Goal: Transaction & Acquisition: Purchase product/service

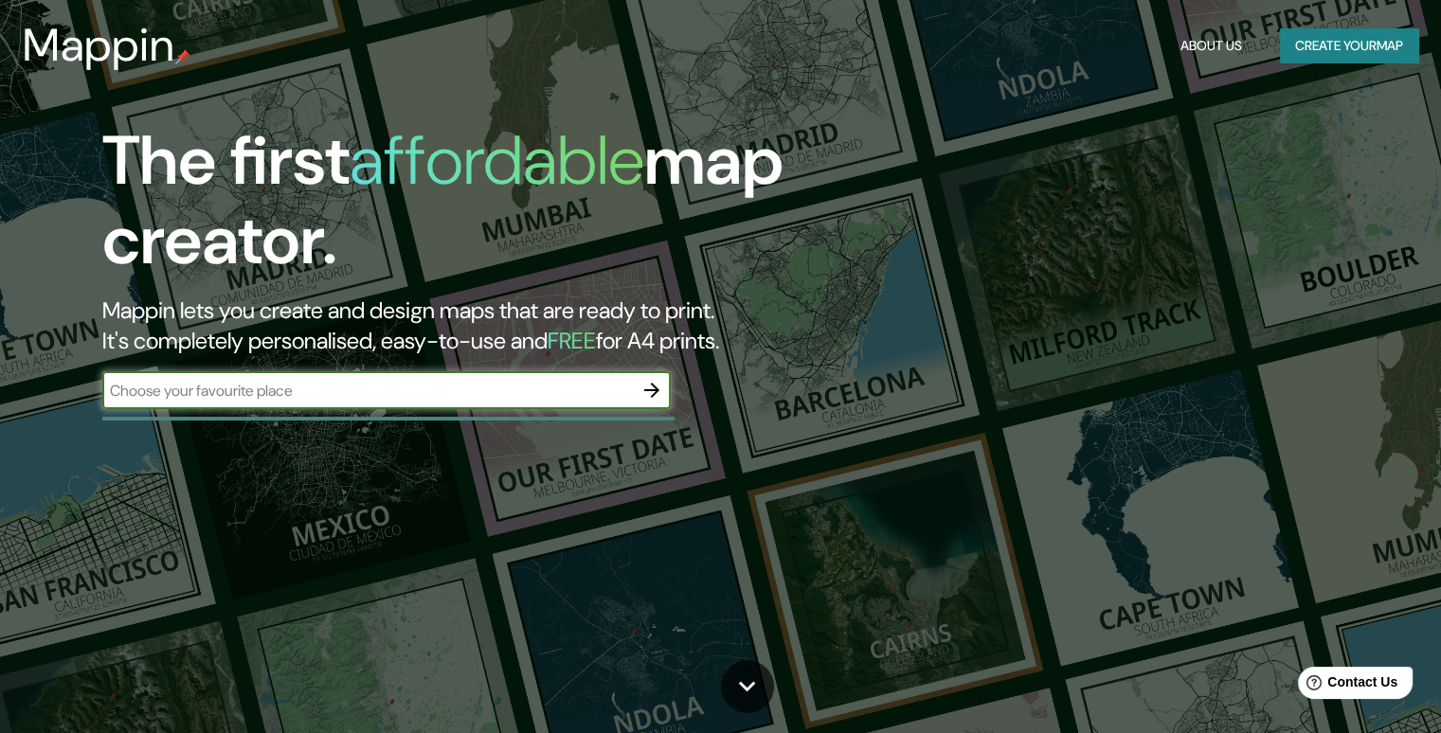
click at [394, 397] on input "text" at bounding box center [367, 391] width 531 height 22
type input "el nido de las aguilas via [GEOGRAPHIC_DATA]"
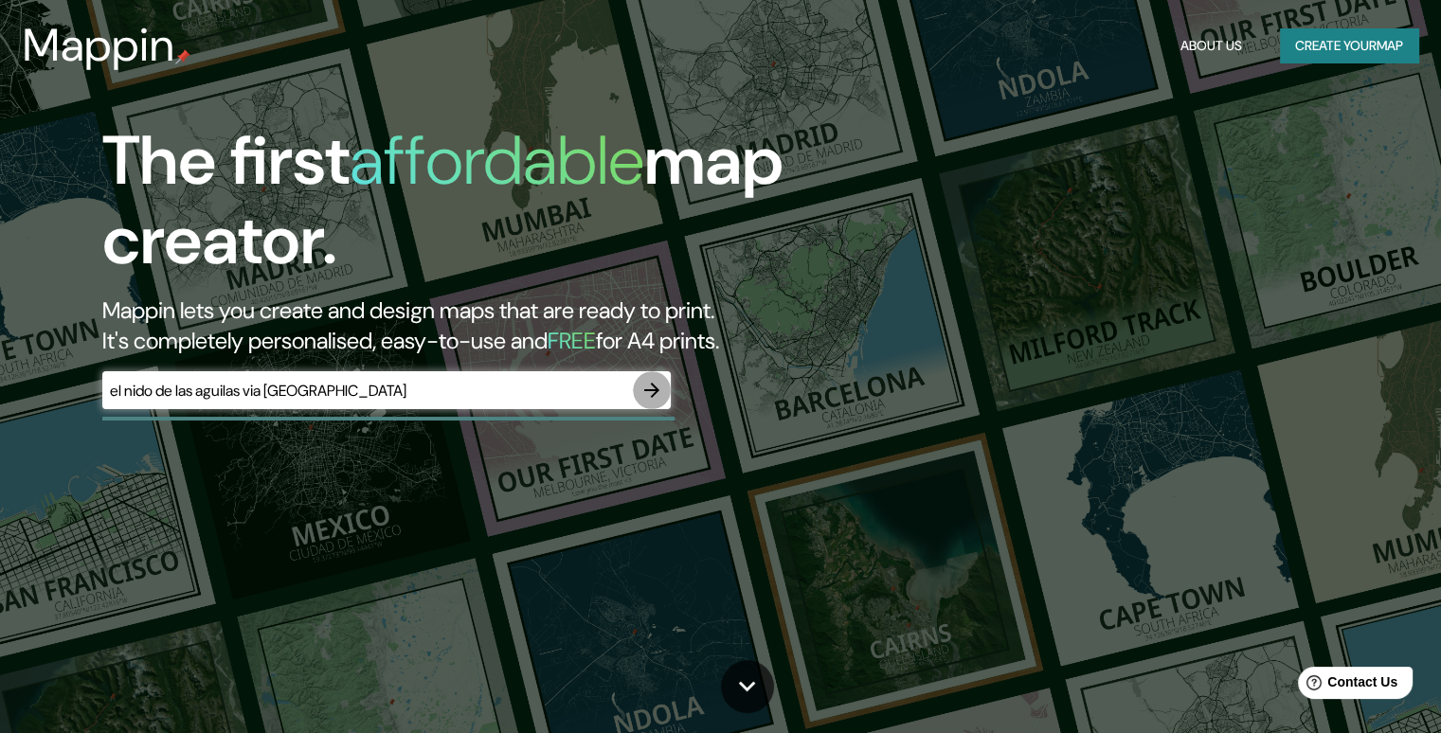
click at [656, 388] on icon "button" at bounding box center [651, 390] width 15 height 15
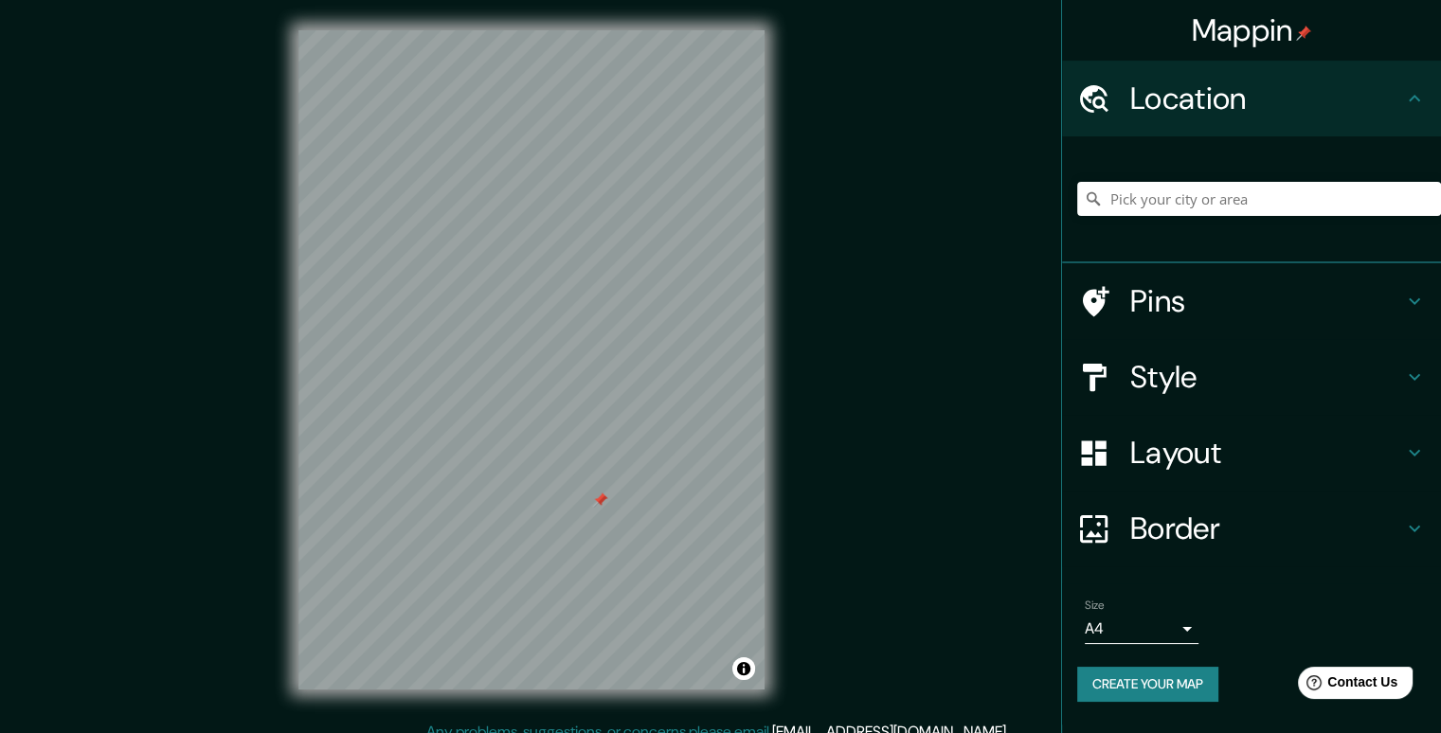
drag, startPoint x: 664, startPoint y: 379, endPoint x: 654, endPoint y: 550, distance: 170.9
click at [607, 508] on div at bounding box center [599, 500] width 15 height 15
click at [1255, 209] on input "Pick your city or area" at bounding box center [1259, 199] width 364 height 34
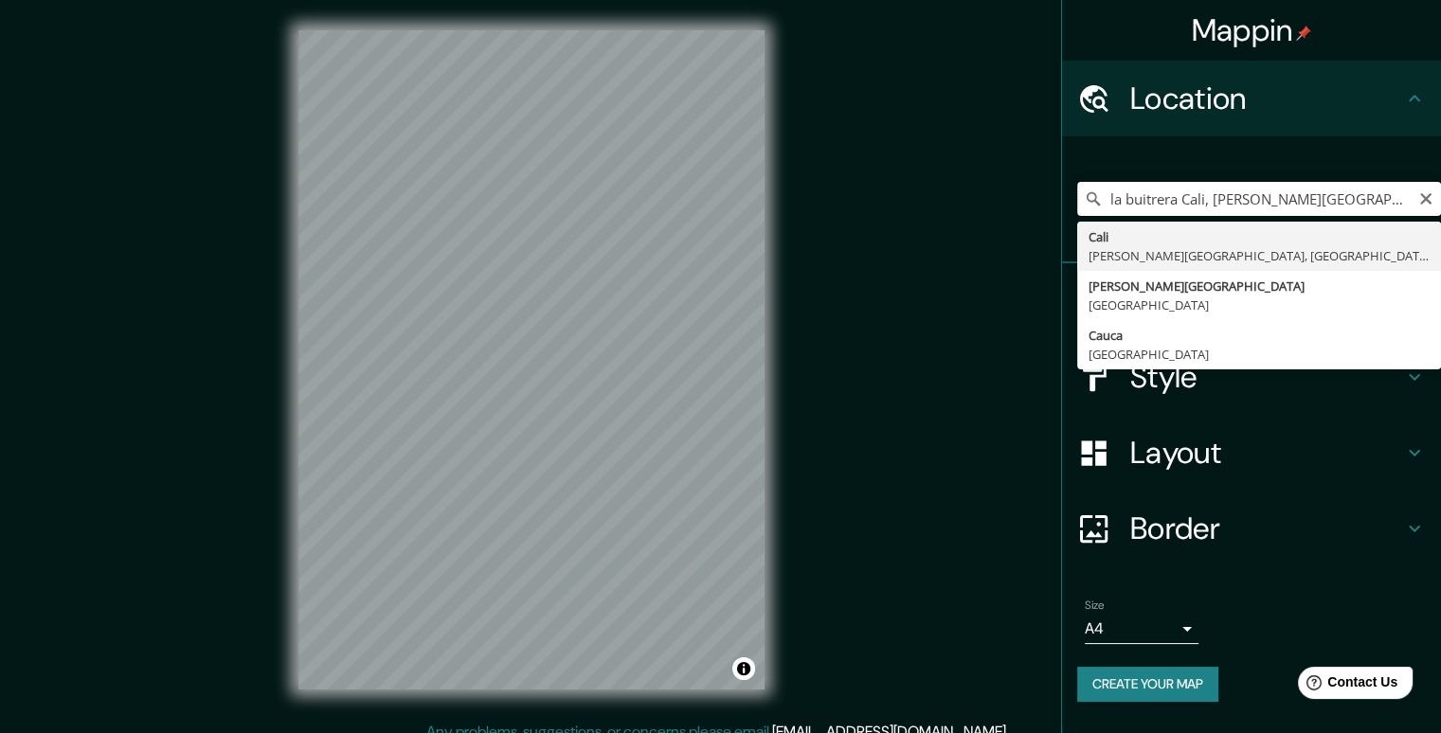
type input "[GEOGRAPHIC_DATA], [PERSON_NAME][GEOGRAPHIC_DATA], [GEOGRAPHIC_DATA]"
